Goal: Task Accomplishment & Management: Manage account settings

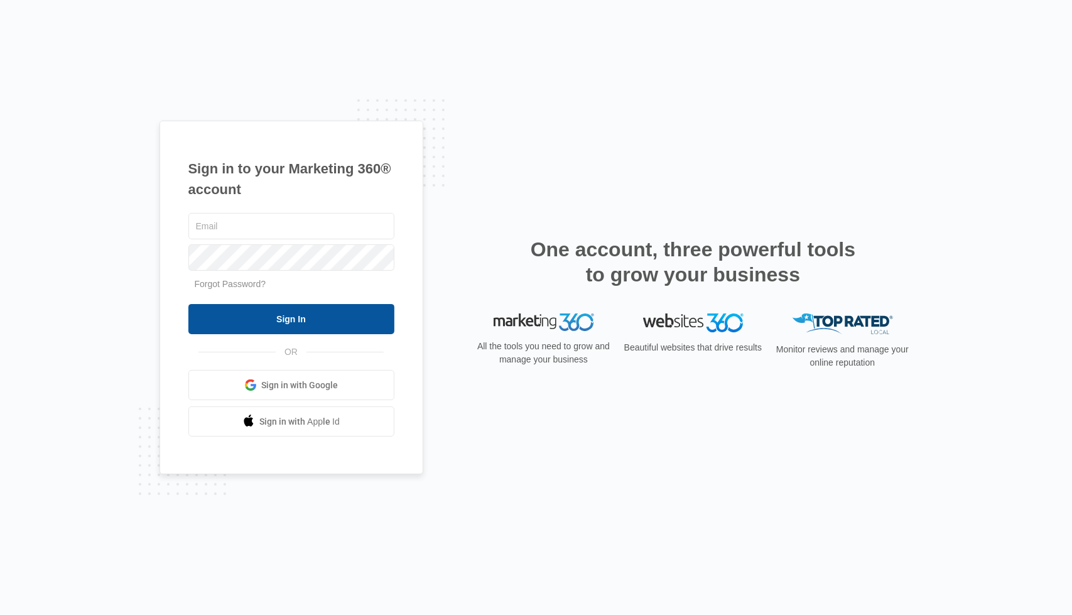
type input "[EMAIL_ADDRESS][DOMAIN_NAME]"
click at [279, 320] on input "Sign In" at bounding box center [291, 319] width 206 height 30
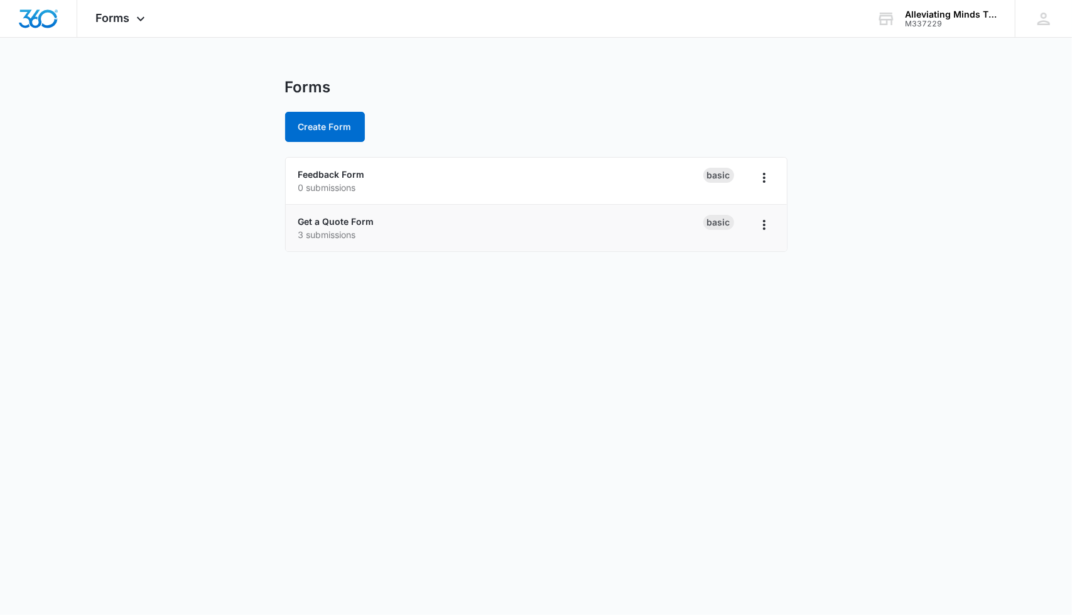
click at [362, 233] on p "3 submissions" at bounding box center [500, 234] width 405 height 13
click at [366, 218] on link "Get a Quote Form" at bounding box center [336, 221] width 76 height 11
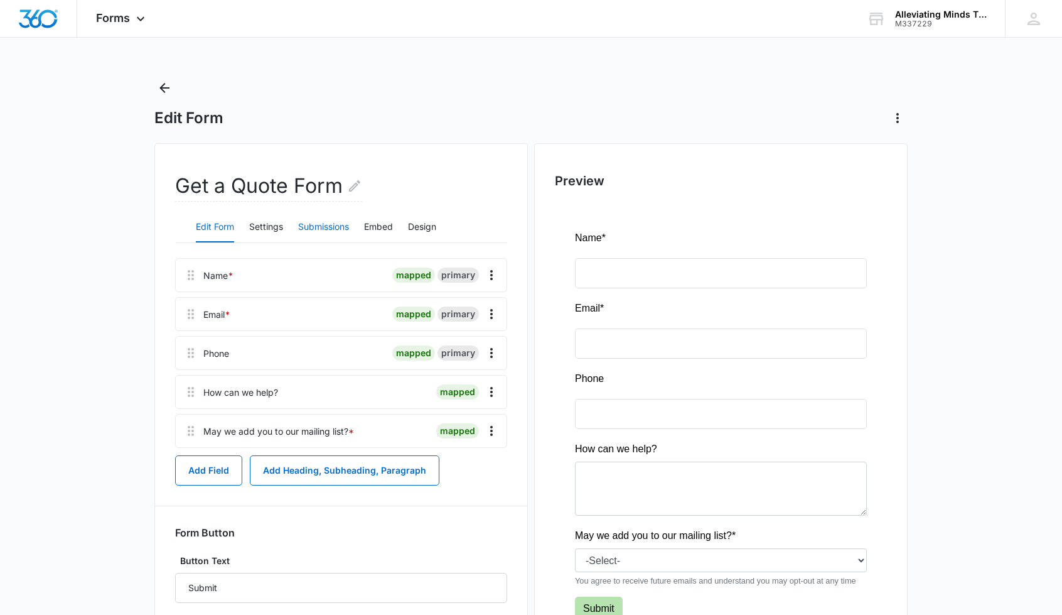
click at [330, 234] on button "Submissions" at bounding box center [323, 227] width 51 height 30
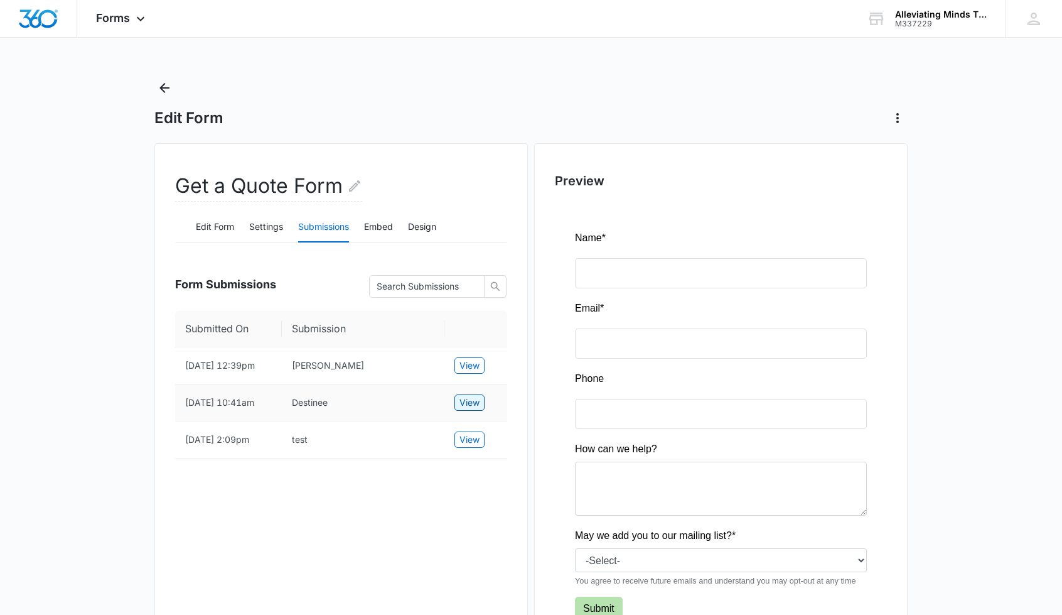
click at [467, 409] on span "View" at bounding box center [470, 403] width 20 height 14
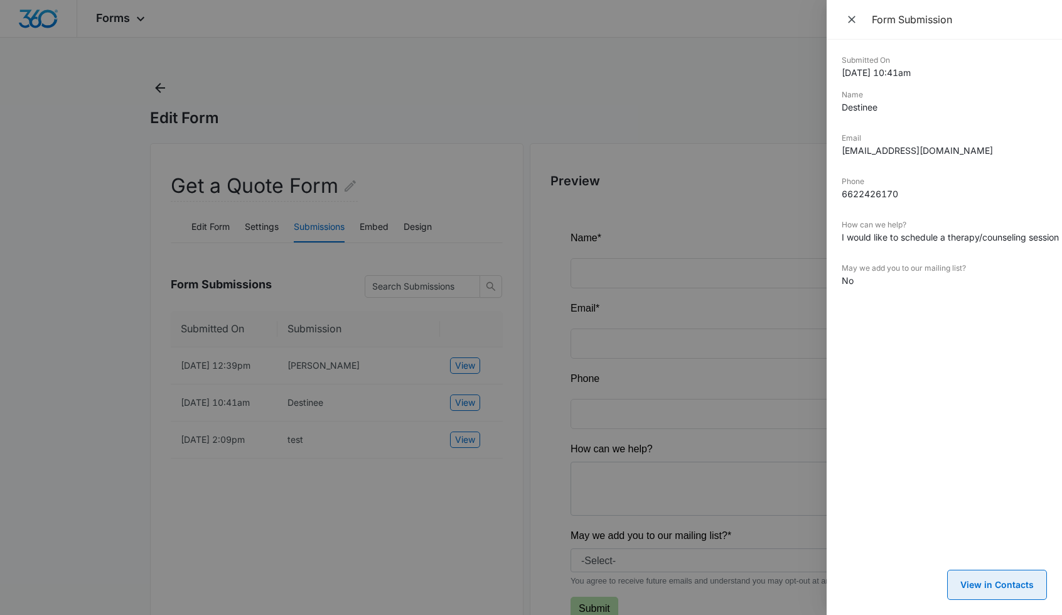
click at [995, 575] on button "View in Contacts" at bounding box center [997, 584] width 100 height 30
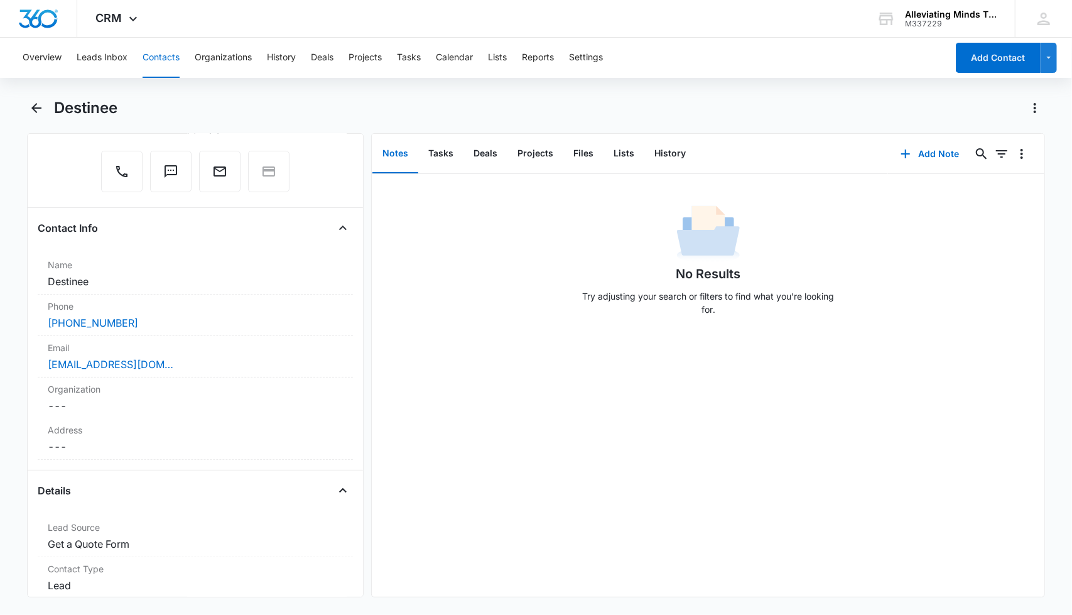
scroll to position [111, 0]
